Goal: Book appointment/travel/reservation

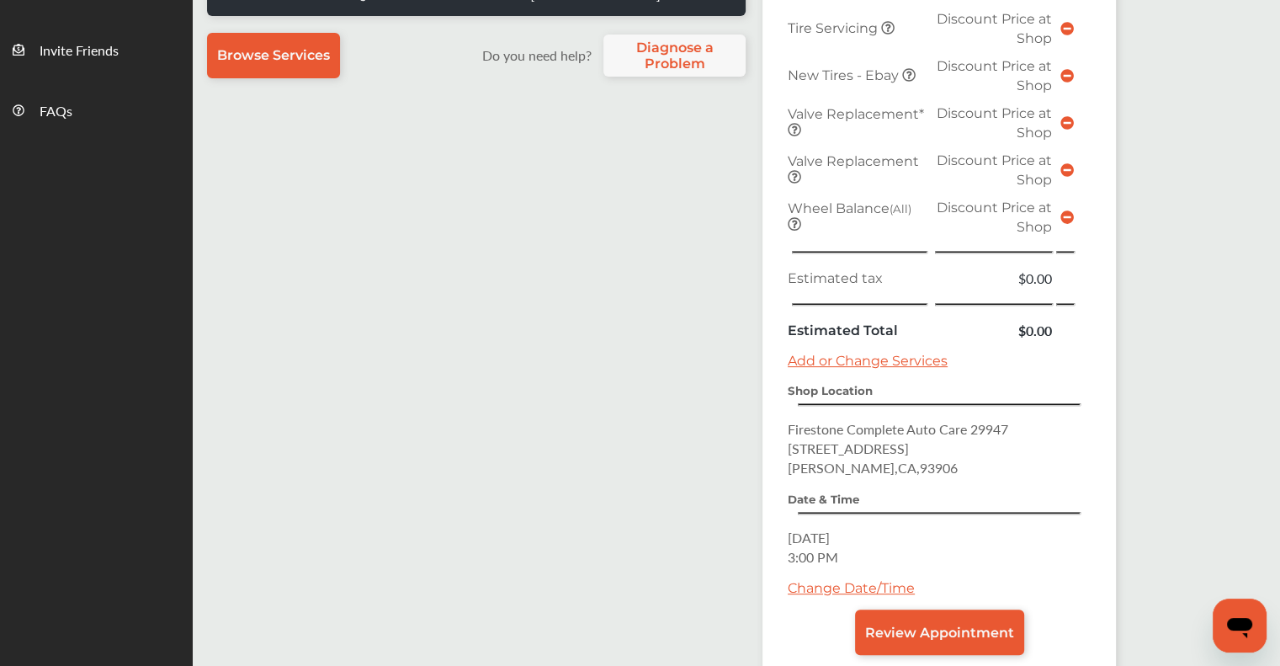
scroll to position [589, 0]
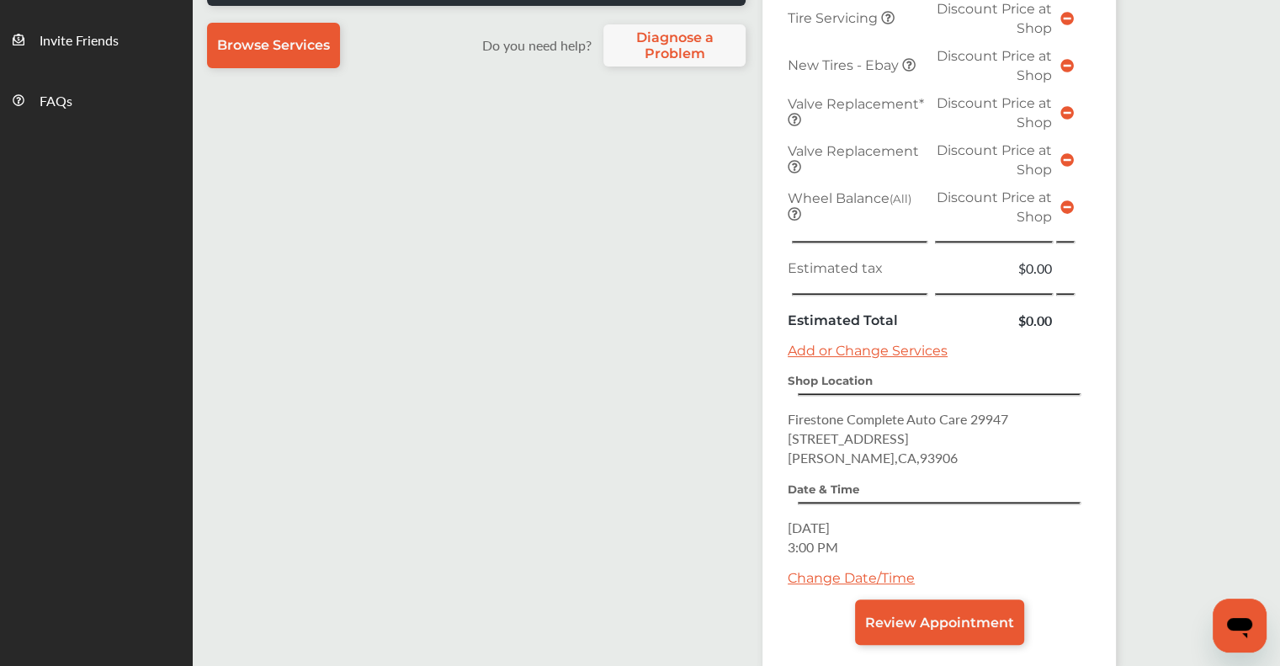
click at [865, 576] on div "Change Date/Time" at bounding box center [939, 584] width 303 height 29
click at [866, 570] on link "Change Date/Time" at bounding box center [851, 578] width 127 height 16
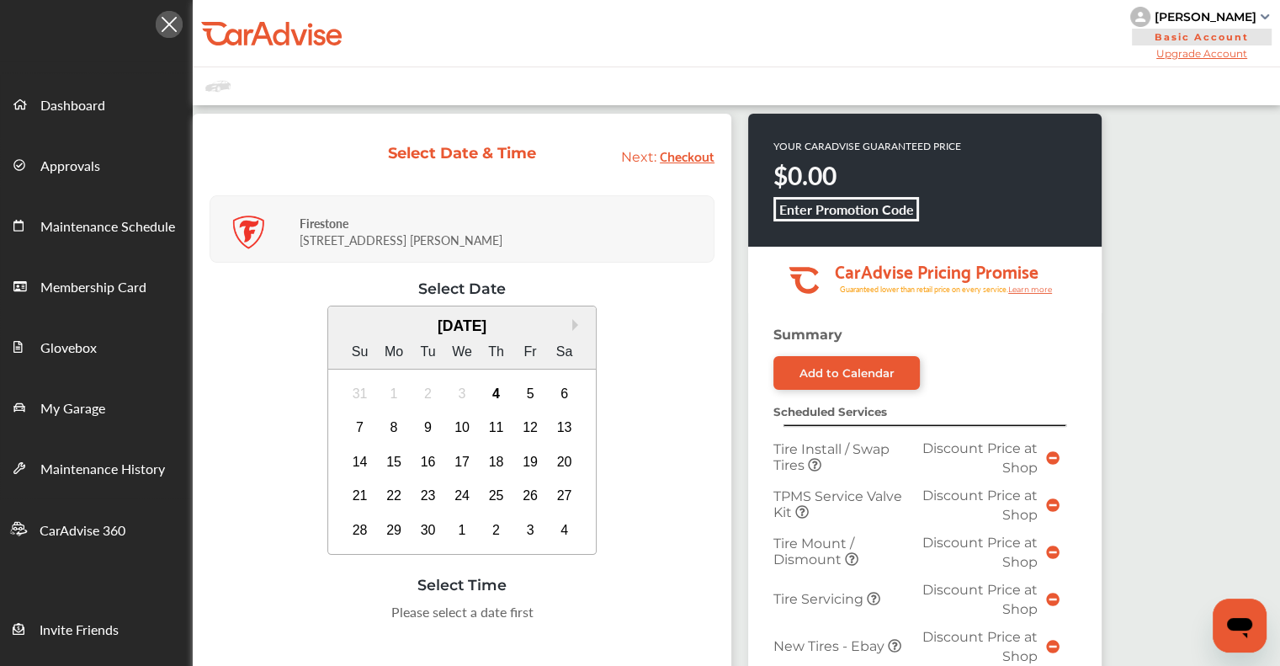
click at [507, 398] on div "4" at bounding box center [496, 393] width 27 height 27
click at [377, 616] on div "2:00 PM" at bounding box center [377, 617] width 79 height 30
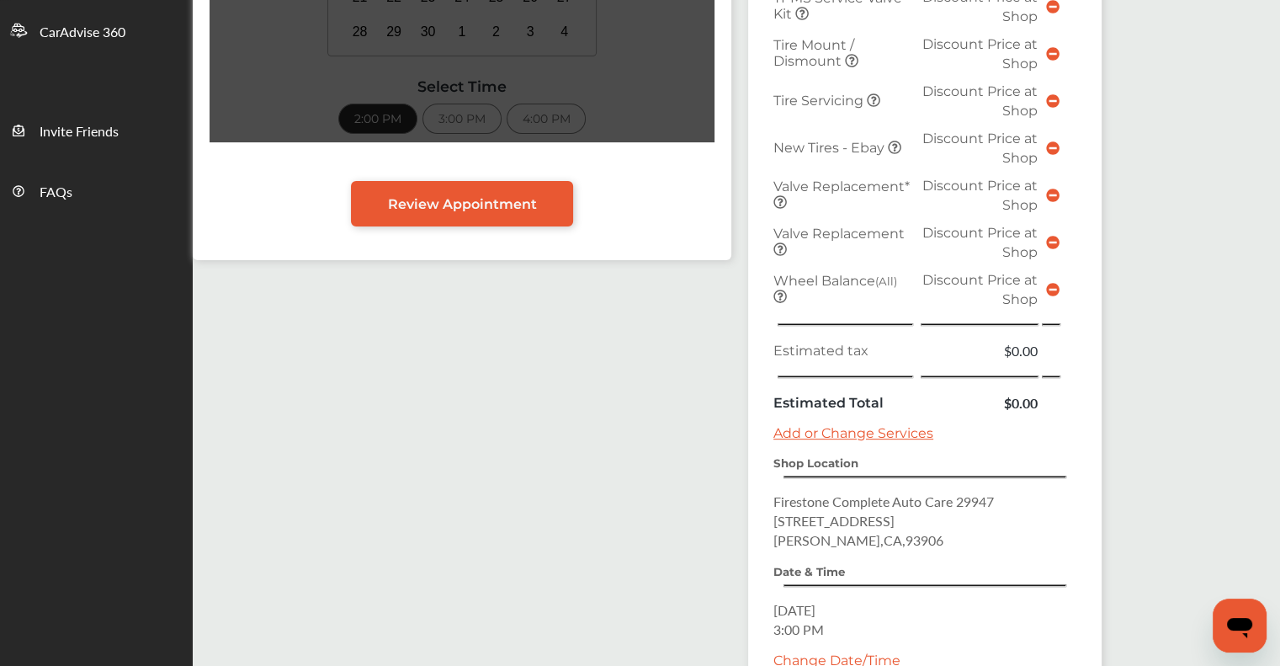
scroll to position [589, 0]
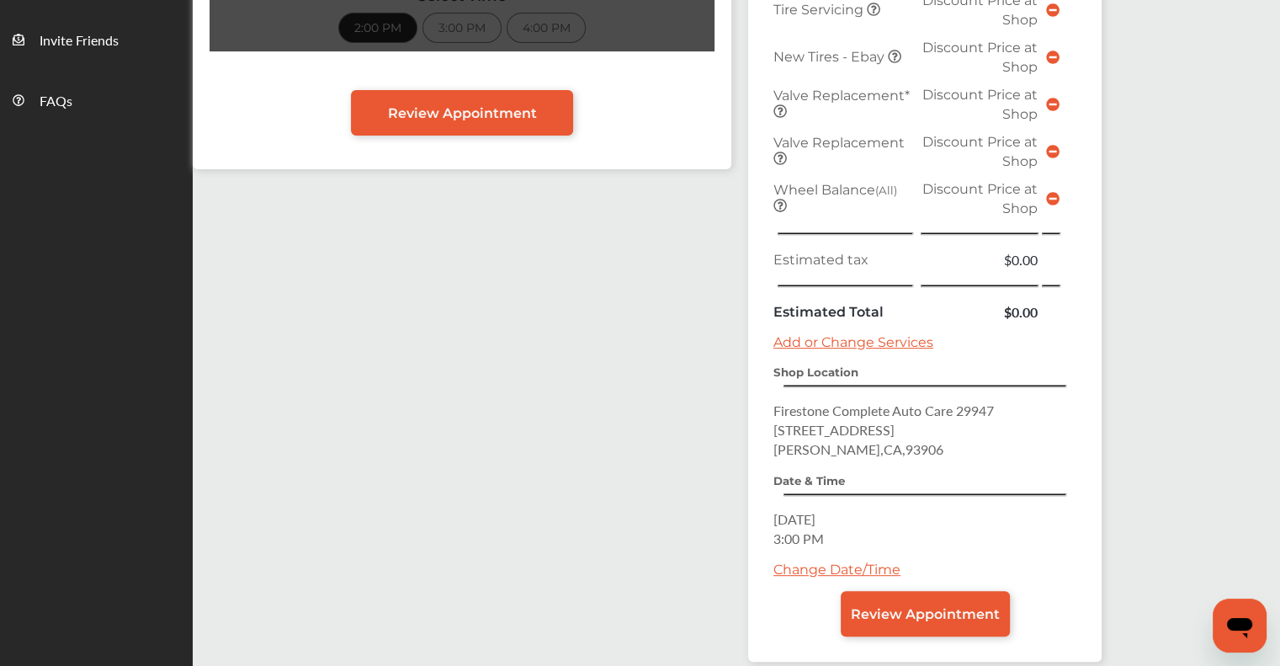
click at [868, 606] on span "Review Appointment" at bounding box center [925, 614] width 149 height 16
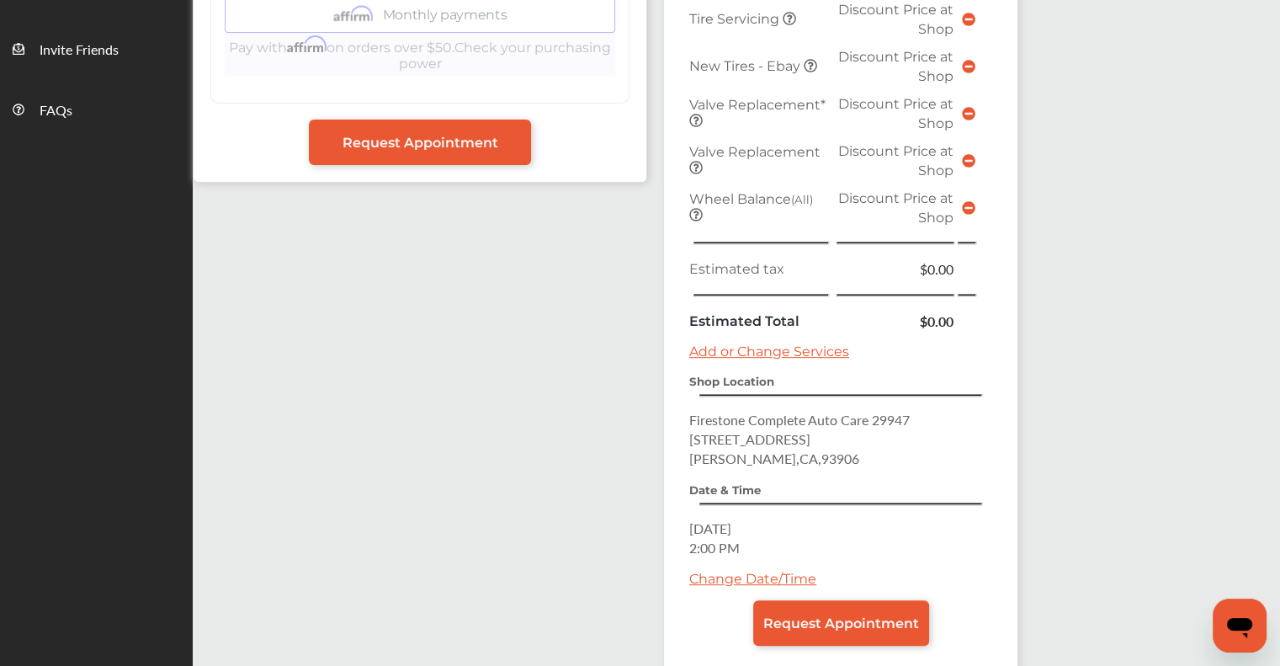
scroll to position [589, 0]
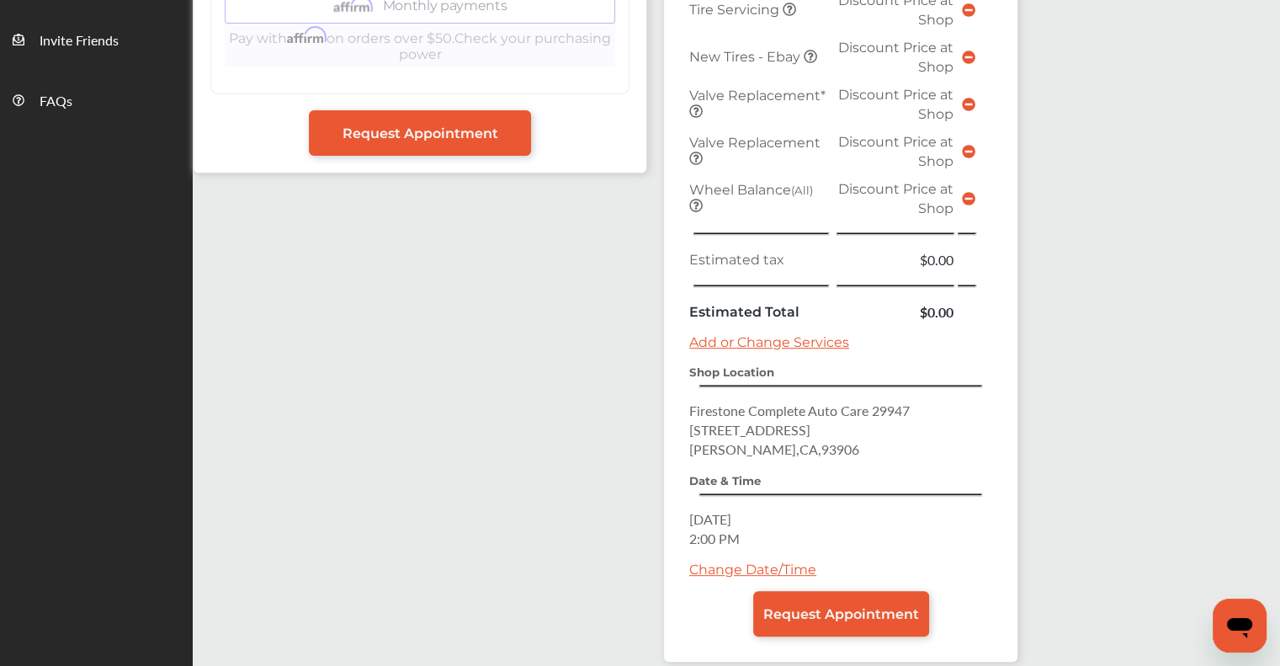
click at [862, 616] on link "Request Appointment" at bounding box center [841, 613] width 176 height 45
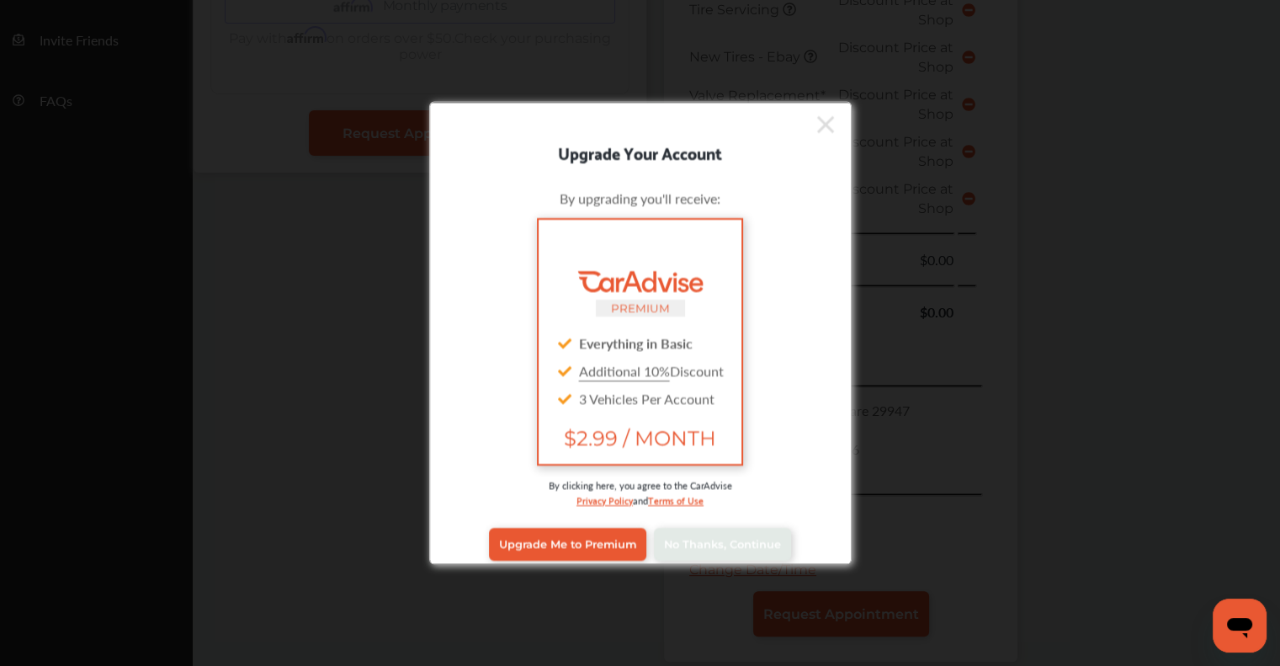
click at [735, 555] on link "No Thanks, Continue" at bounding box center [722, 544] width 137 height 32
